Goal: Communication & Community: Answer question/provide support

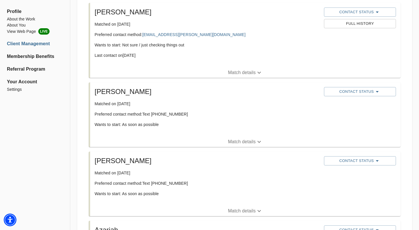
scroll to position [194, 0]
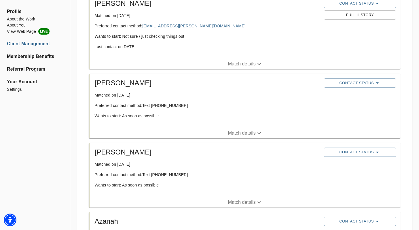
click at [248, 199] on p "Match details" at bounding box center [242, 202] width 28 height 7
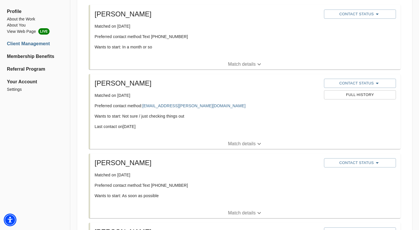
scroll to position [84, 0]
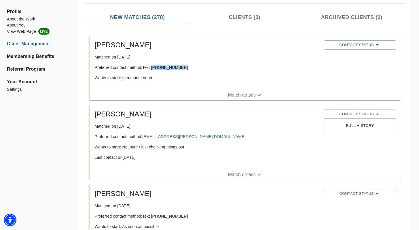
drag, startPoint x: 180, startPoint y: 67, endPoint x: 152, endPoint y: 70, distance: 28.1
click at [152, 70] on p "Preferred contact method: Text [PHONE_NUMBER]" at bounding box center [207, 67] width 225 height 6
copy p "[PHONE_NUMBER]"
click at [347, 50] on div "Contact Status" at bounding box center [360, 45] width 74 height 12
click at [348, 45] on span "Contact Status" at bounding box center [360, 44] width 66 height 7
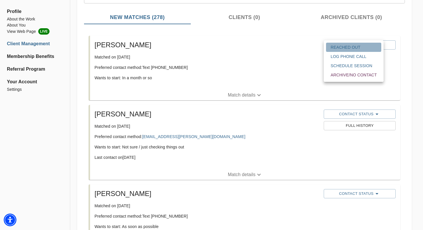
click at [353, 50] on span "Reached Out" at bounding box center [354, 47] width 46 height 6
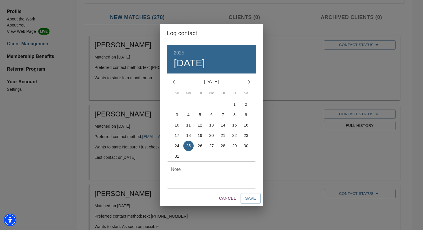
click at [199, 171] on textarea at bounding box center [211, 175] width 81 height 16
type textarea "Text"
click at [251, 199] on span "Save" at bounding box center [250, 197] width 11 height 7
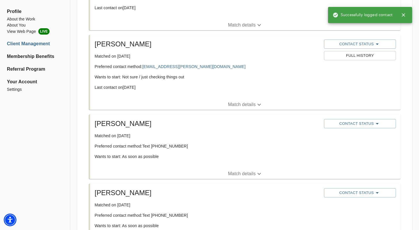
scroll to position [194, 0]
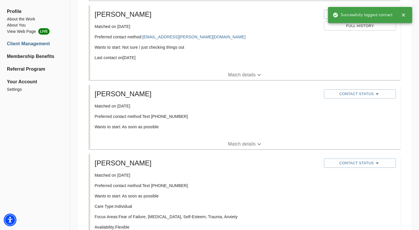
click at [264, 143] on span "Match details" at bounding box center [245, 143] width 310 height 7
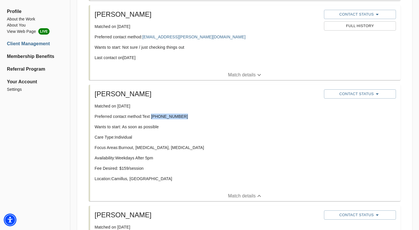
drag, startPoint x: 185, startPoint y: 115, endPoint x: 152, endPoint y: 118, distance: 32.7
click at [152, 118] on p "Preferred contact method: Text [PHONE_NUMBER]" at bounding box center [207, 116] width 225 height 6
copy p "[PHONE_NUMBER]"
click at [353, 95] on span "Contact Status" at bounding box center [360, 93] width 66 height 7
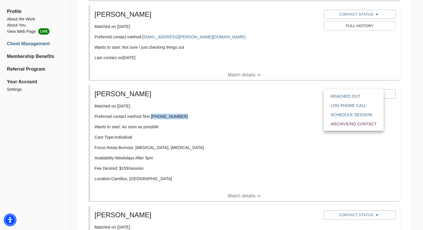
click at [343, 97] on span "Reached Out" at bounding box center [354, 96] width 46 height 6
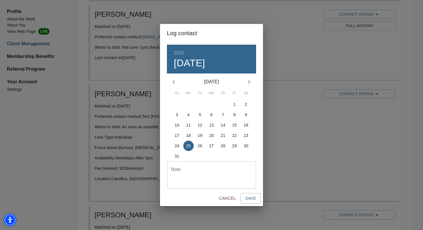
click at [208, 177] on textarea at bounding box center [211, 175] width 81 height 16
type textarea "text"
click at [245, 195] on span "Save" at bounding box center [250, 197] width 11 height 7
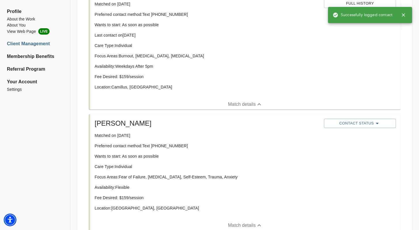
scroll to position [328, 0]
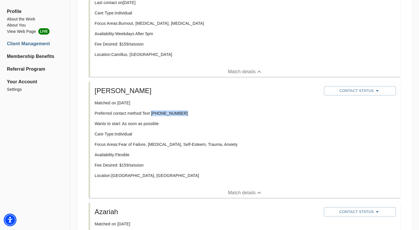
drag, startPoint x: 181, startPoint y: 112, endPoint x: 152, endPoint y: 115, distance: 29.2
click at [152, 115] on p "Preferred contact method: Text [PHONE_NUMBER]" at bounding box center [207, 113] width 225 height 6
copy p "[PHONE_NUMBER]"
click at [339, 89] on span "Contact Status" at bounding box center [360, 90] width 66 height 7
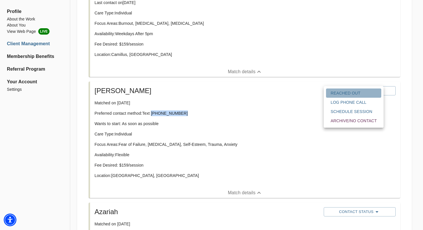
click at [340, 95] on span "Reached Out" at bounding box center [354, 93] width 46 height 6
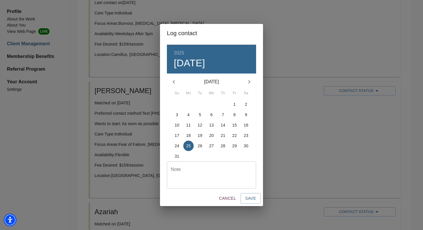
click at [212, 178] on textarea at bounding box center [211, 175] width 81 height 16
type textarea "text"
click at [257, 199] on button "Save" at bounding box center [251, 198] width 20 height 11
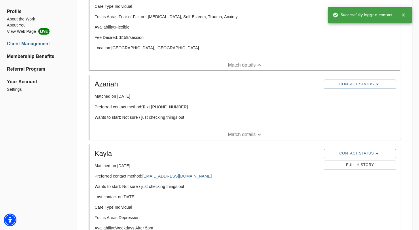
scroll to position [471, 0]
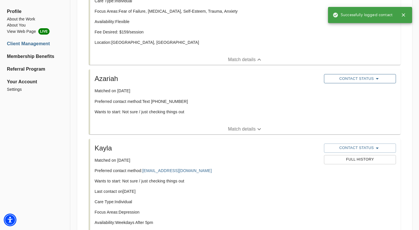
click at [364, 80] on span "Contact Status" at bounding box center [360, 78] width 66 height 7
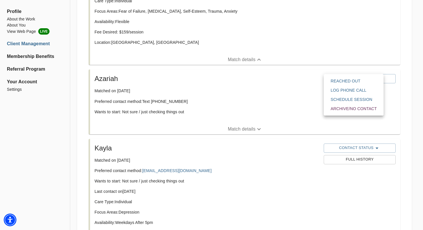
click at [361, 79] on span "Reached Out" at bounding box center [354, 81] width 46 height 6
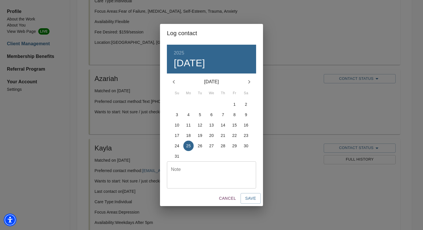
click at [206, 174] on textarea at bounding box center [211, 175] width 81 height 16
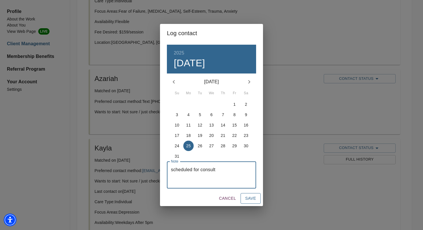
type textarea "scheduled for consult"
click at [255, 201] on button "Save" at bounding box center [251, 198] width 20 height 11
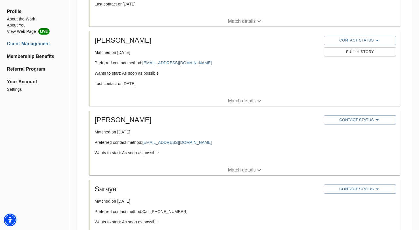
scroll to position [1234, 0]
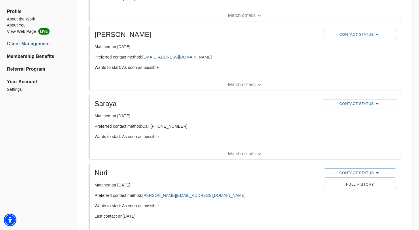
click at [205, 151] on span "Match details" at bounding box center [245, 153] width 310 height 7
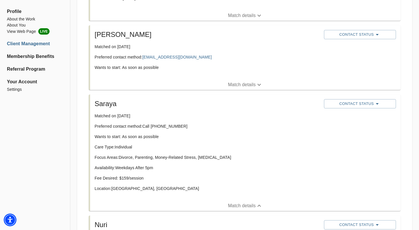
click at [189, 126] on p "Preferred contact method: Call [PHONE_NUMBER]" at bounding box center [207, 126] width 225 height 6
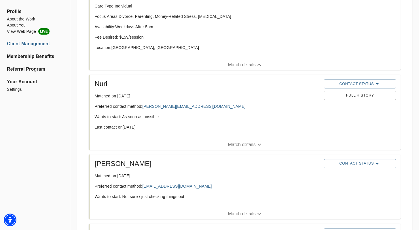
scroll to position [1375, 0]
